Goal: Task Accomplishment & Management: Complete application form

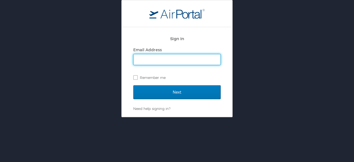
type input "[PERSON_NAME][EMAIL_ADDRESS][PERSON_NAME][DOMAIN_NAME]"
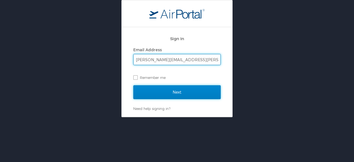
drag, startPoint x: 181, startPoint y: 91, endPoint x: 178, endPoint y: 89, distance: 3.3
click at [178, 89] on input "Next" at bounding box center [176, 92] width 87 height 14
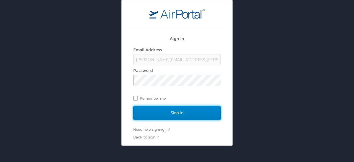
click at [172, 118] on input "Sign In" at bounding box center [176, 113] width 87 height 14
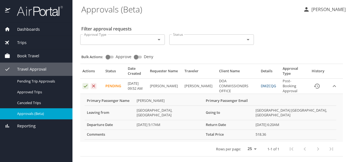
click at [108, 56] on input "Approve" at bounding box center [108, 57] width 20 height 7
checkbox input "true"
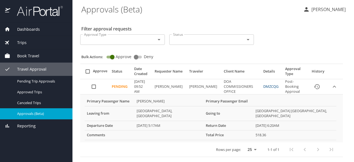
click at [88, 72] on input "select all approval requests" at bounding box center [87, 71] width 10 height 10
checkbox input "true"
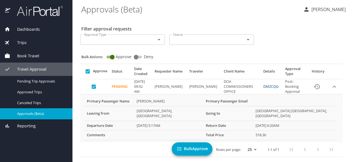
click at [190, 146] on span "Bulk Approve" at bounding box center [192, 148] width 32 height 7
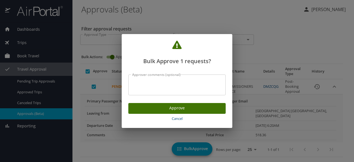
click at [189, 108] on span "Approve" at bounding box center [177, 107] width 88 height 7
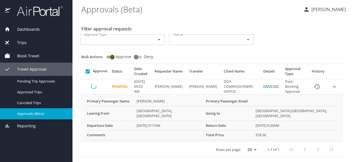
checkbox input "false"
